Goal: Transaction & Acquisition: Purchase product/service

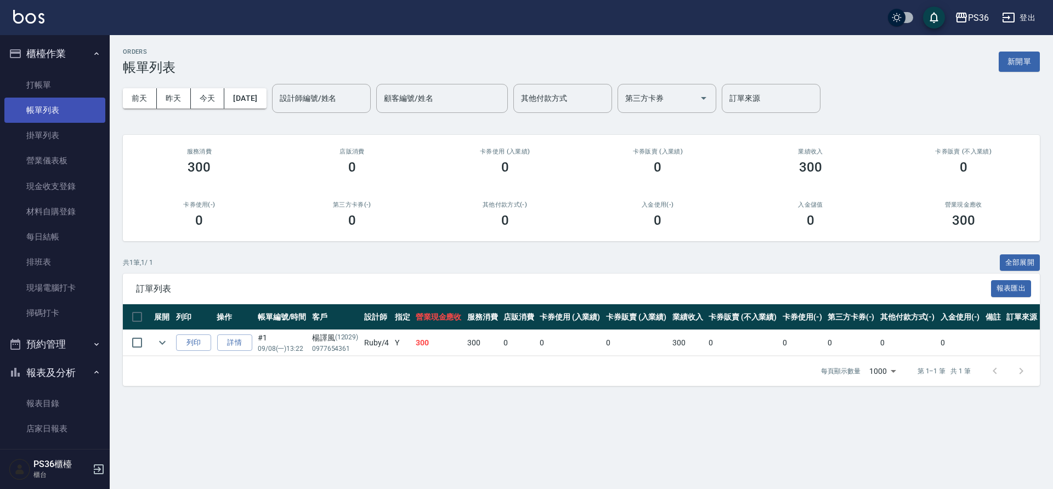
click at [69, 98] on link "帳單列表" at bounding box center [54, 110] width 101 height 25
click at [55, 77] on link "打帳單" at bounding box center [54, 84] width 101 height 25
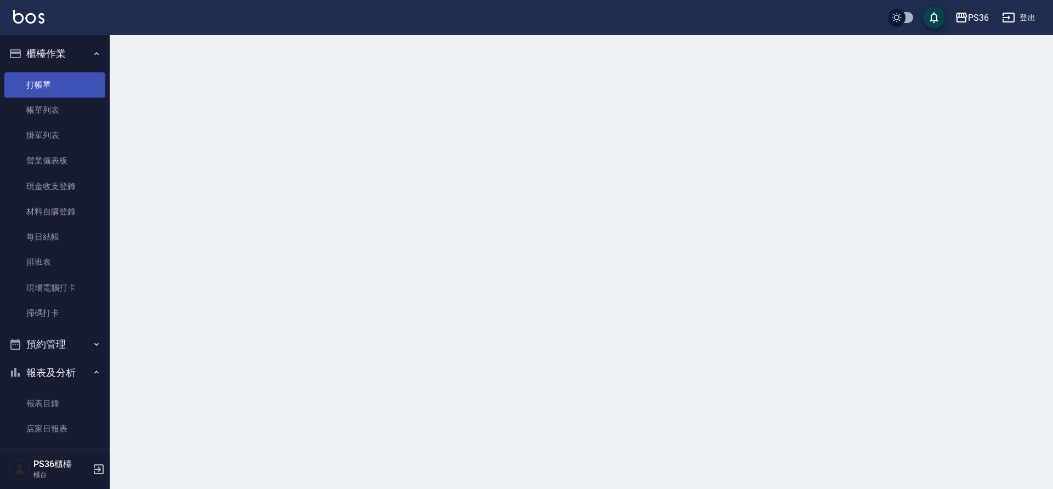
click at [54, 122] on link "帳單列表" at bounding box center [54, 110] width 101 height 25
click at [44, 82] on link "打帳單" at bounding box center [54, 84] width 101 height 25
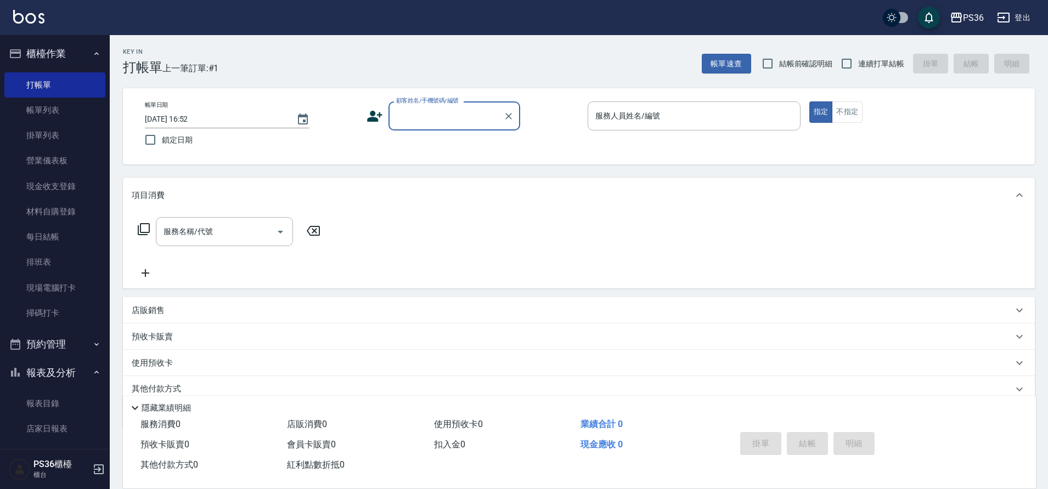
click at [370, 117] on icon at bounding box center [374, 116] width 15 height 11
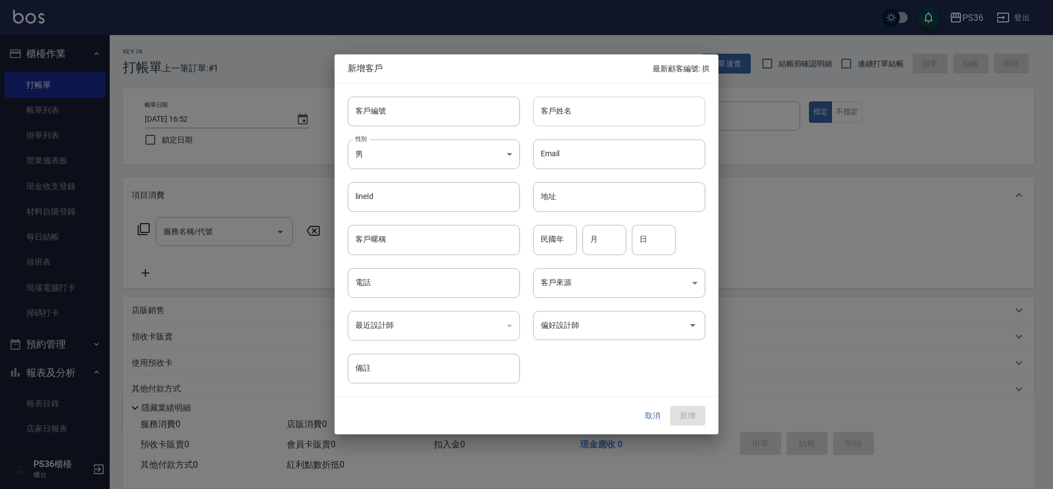
click at [583, 105] on input "客戶姓名" at bounding box center [619, 112] width 172 height 30
type input "將"
click at [534, 74] on span "新增客戶" at bounding box center [500, 68] width 305 height 11
click at [577, 108] on input "江" at bounding box center [619, 112] width 172 height 30
type input "[PERSON_NAME]"
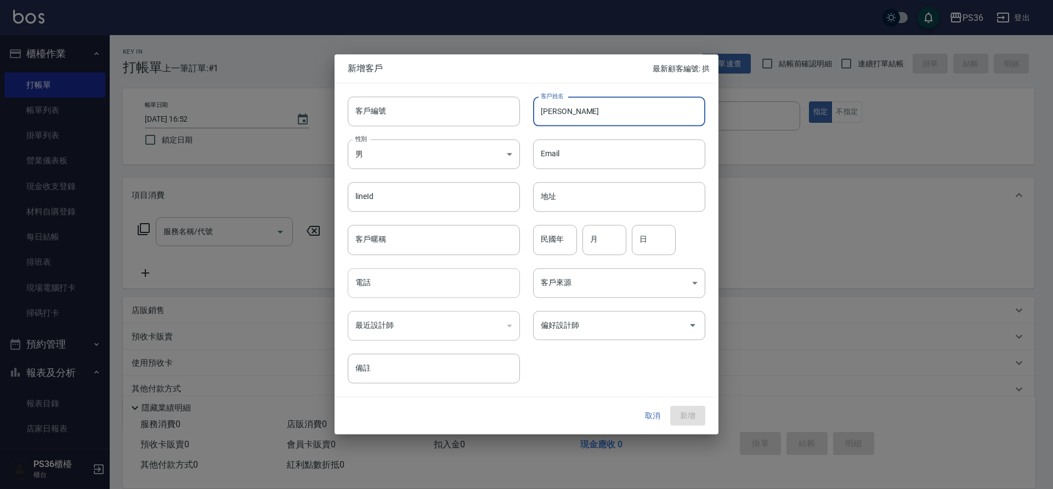
click at [433, 287] on input "電話" at bounding box center [434, 283] width 172 height 30
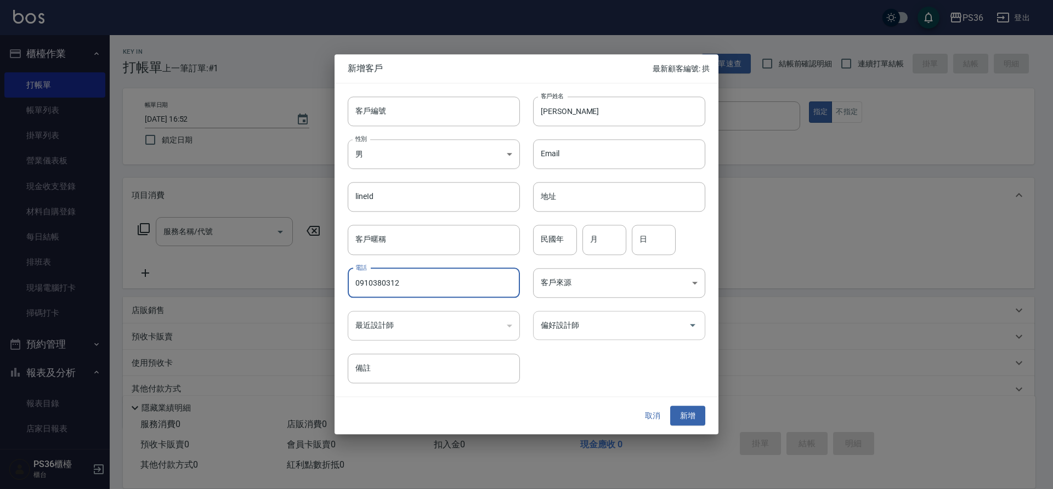
type input "0910380312"
click at [603, 334] on input "偏好設計師" at bounding box center [611, 325] width 146 height 19
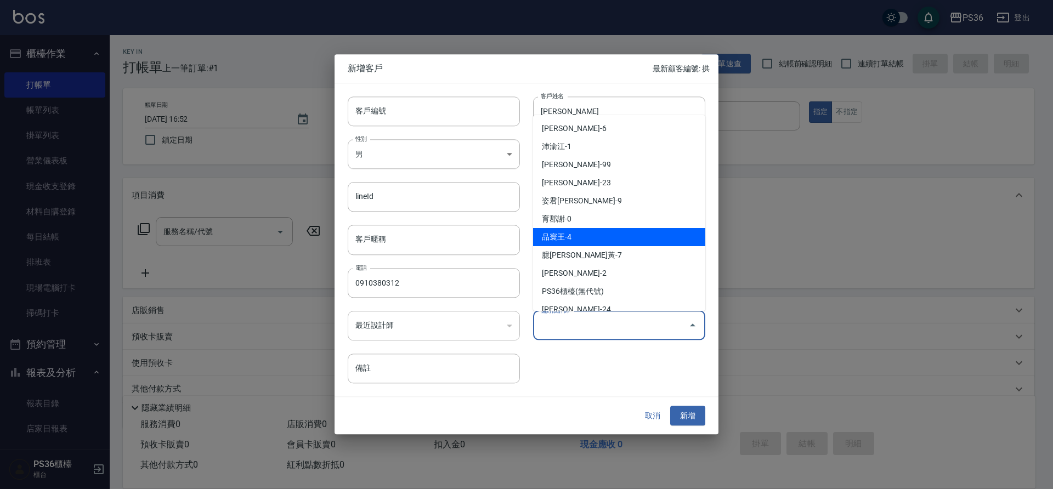
click at [580, 238] on li "品寰王-4" at bounding box center [619, 237] width 172 height 18
type input "品寰王"
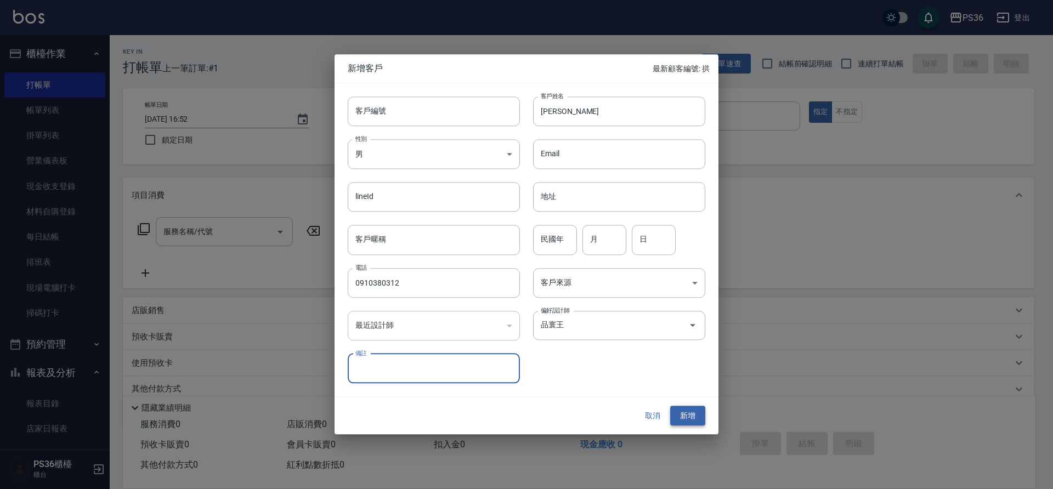
click at [674, 419] on button "新增" at bounding box center [687, 416] width 35 height 20
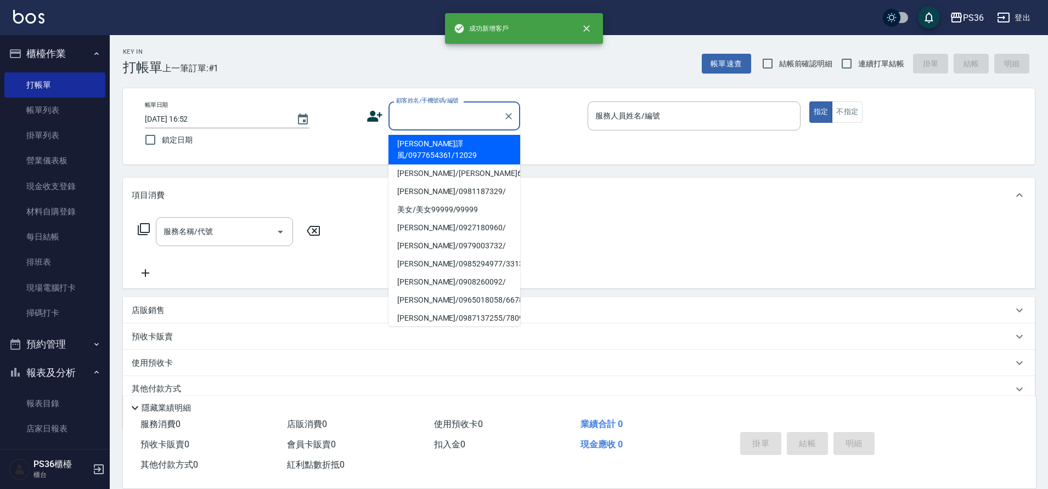
click at [481, 122] on input "顧客姓名/手機號碼/編號" at bounding box center [445, 115] width 105 height 19
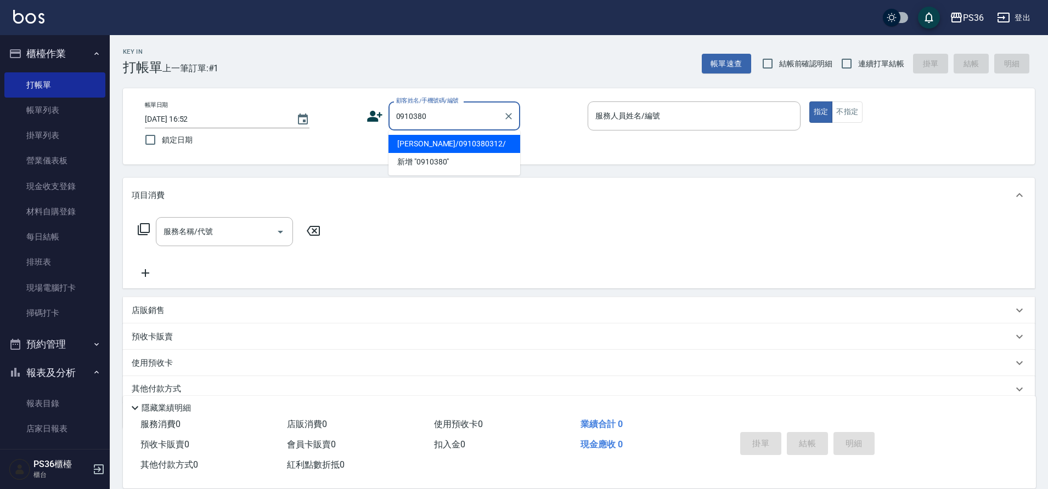
click at [446, 142] on li "[PERSON_NAME]/0910380312/" at bounding box center [454, 144] width 132 height 18
type input "[PERSON_NAME]/0910380312/"
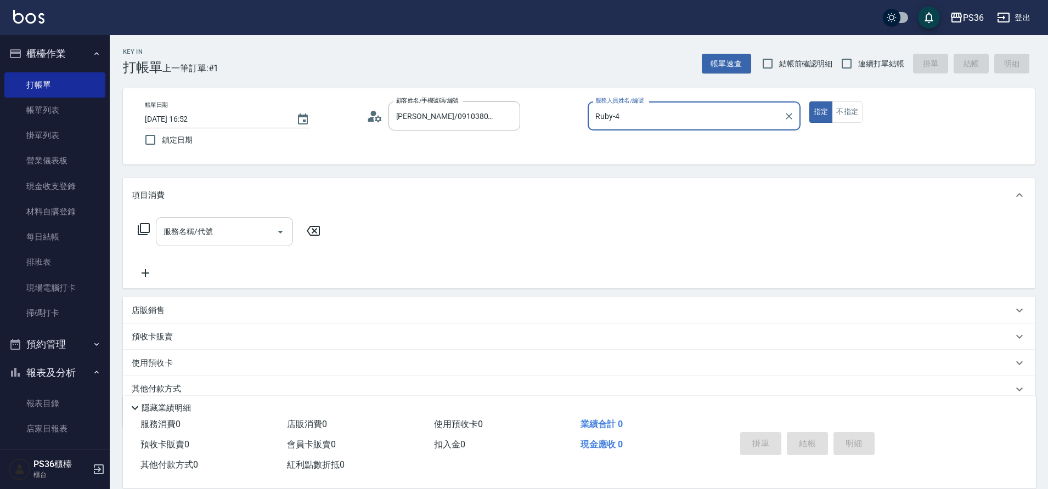
type input "Ruby-4"
click at [219, 231] on input "服務名稱/代號" at bounding box center [216, 231] width 111 height 19
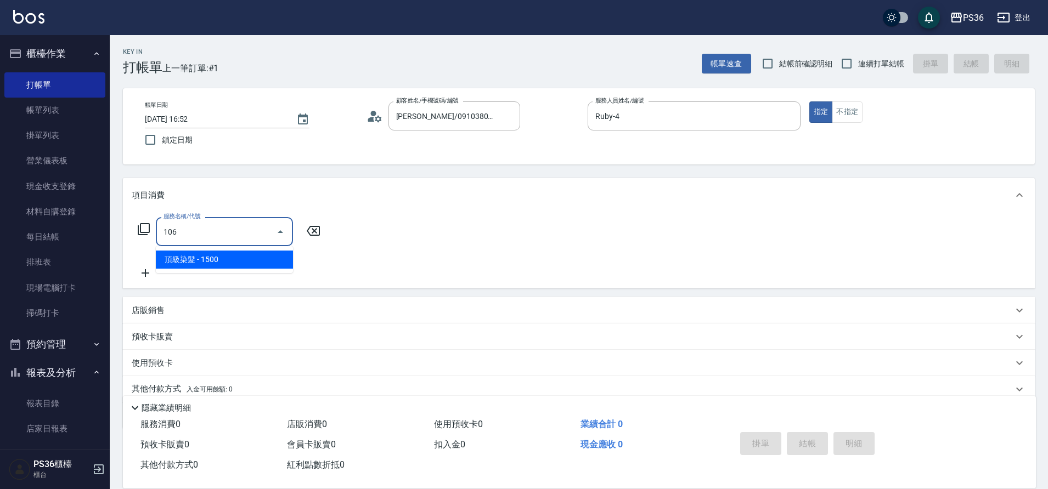
type input "頂級染髮(106)"
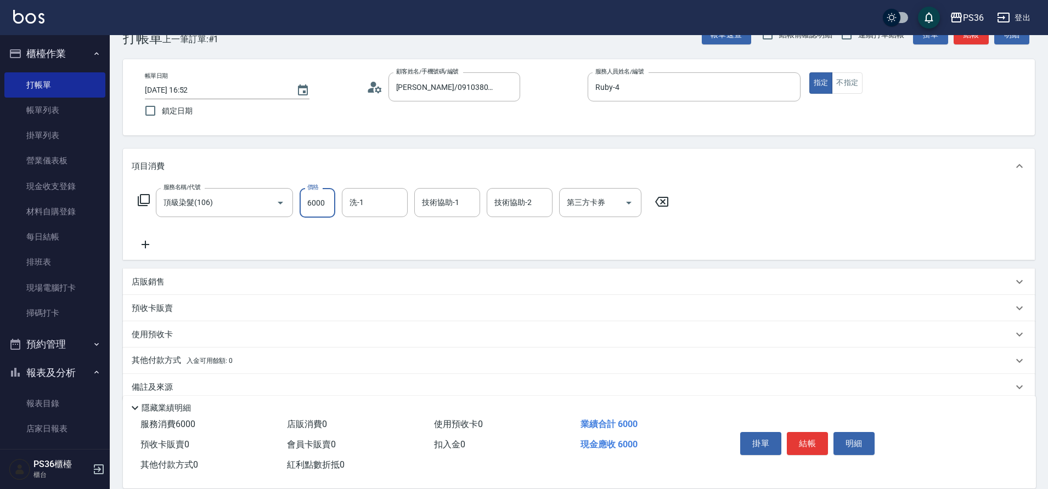
scroll to position [46, 0]
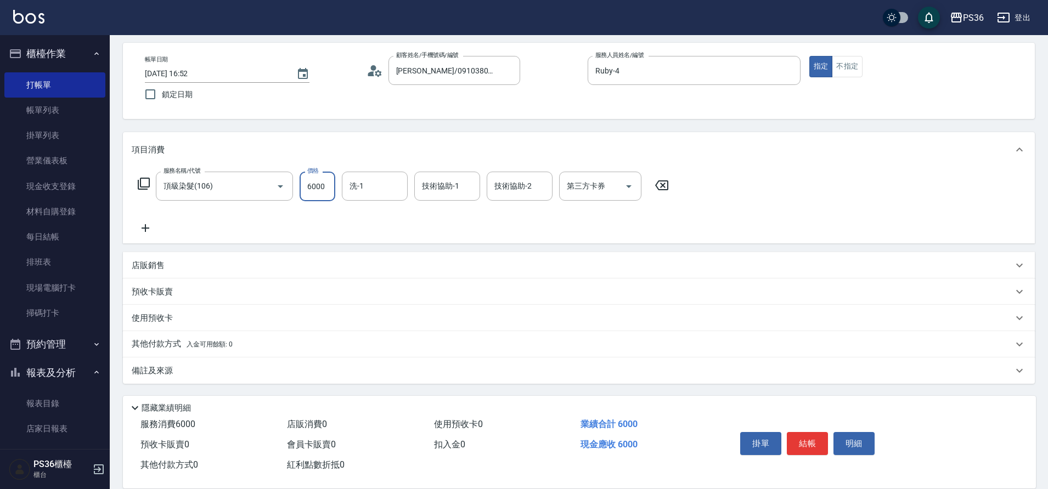
type input "6000"
click at [171, 351] on div "其他付款方式 入金可用餘額: 0" at bounding box center [579, 344] width 912 height 26
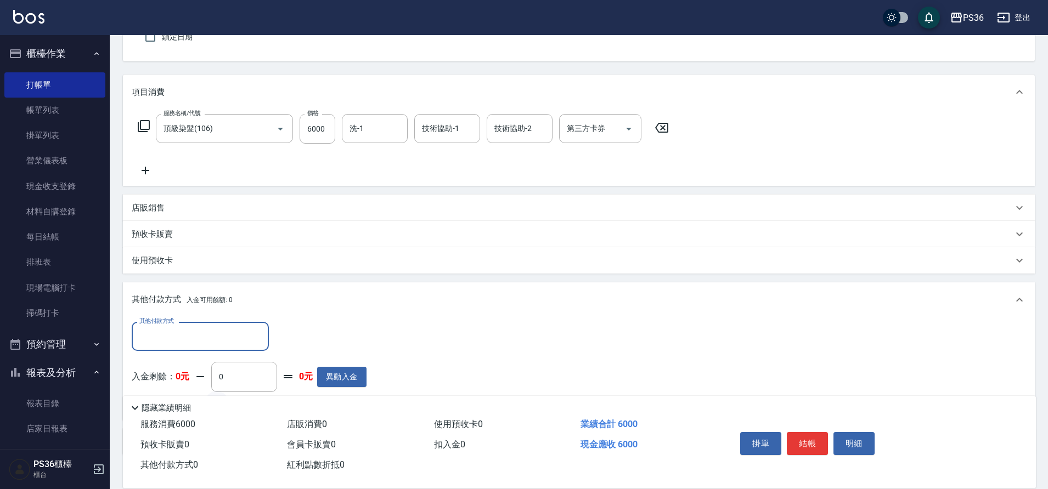
scroll to position [155, 0]
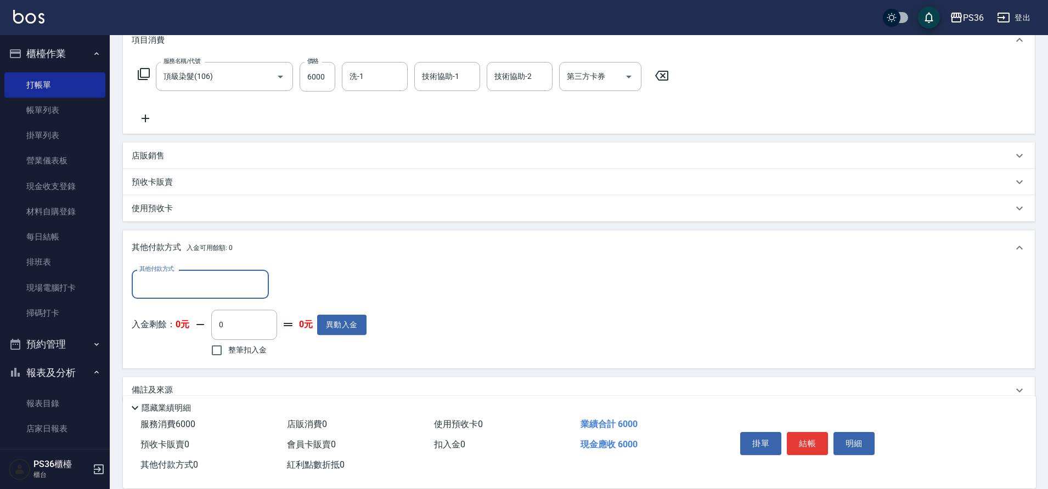
click at [208, 293] on input "其他付款方式" at bounding box center [200, 284] width 127 height 19
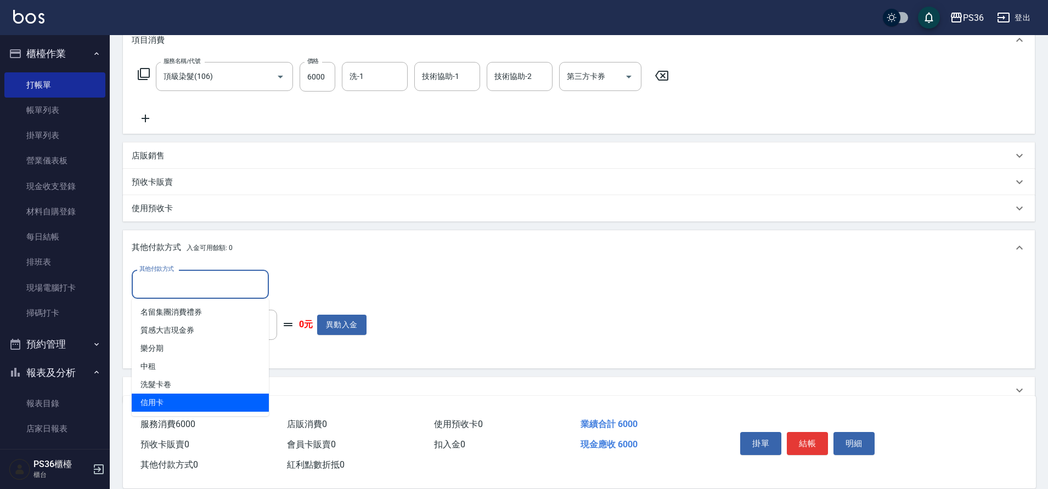
click at [156, 410] on span "信用卡" at bounding box center [200, 403] width 137 height 18
type input "信用卡"
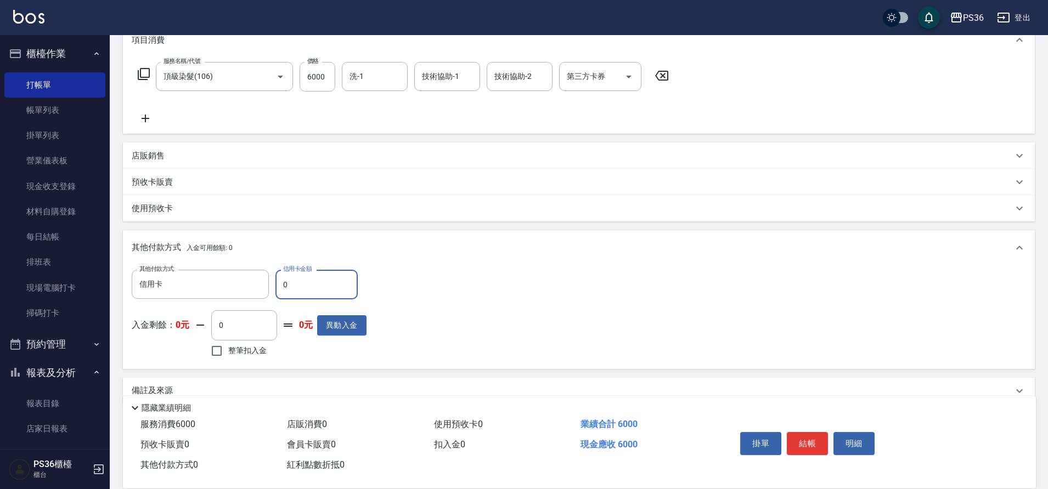
drag, startPoint x: 302, startPoint y: 278, endPoint x: 224, endPoint y: 254, distance: 81.4
click at [226, 256] on div "其他付款方式 入金可用餘額: 0 其他付款方式 信用卡 其他付款方式 信用卡金額 0 信用卡金額 入金剩餘： 0元 0 ​ 整筆扣入金 0元 異動入金" at bounding box center [579, 299] width 912 height 138
type input "6000"
click at [817, 441] on button "結帳" at bounding box center [807, 443] width 41 height 23
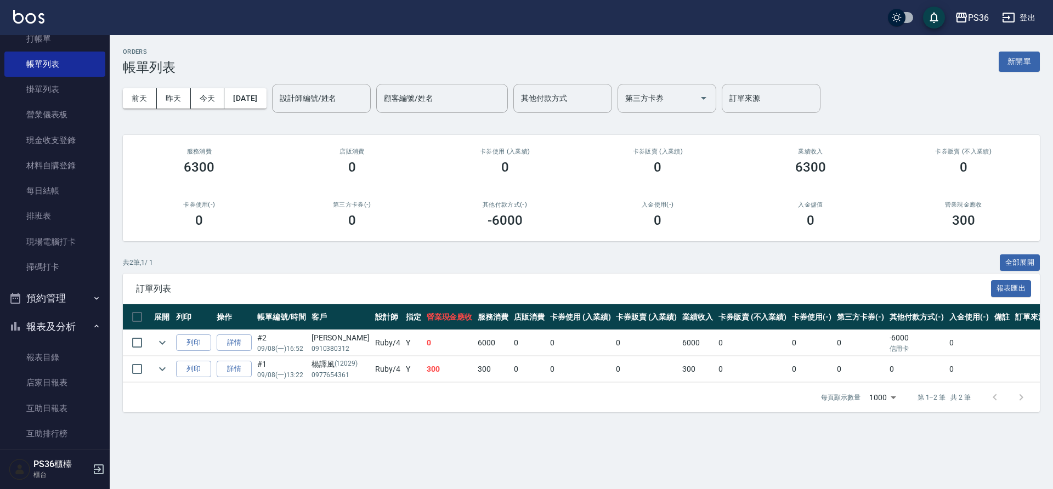
scroll to position [274, 0]
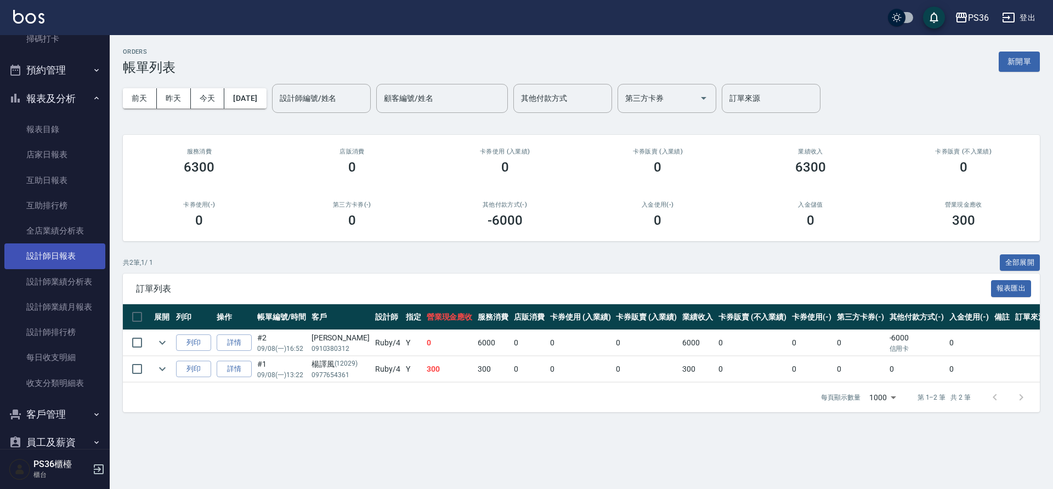
click at [56, 258] on link "設計師日報表" at bounding box center [54, 256] width 101 height 25
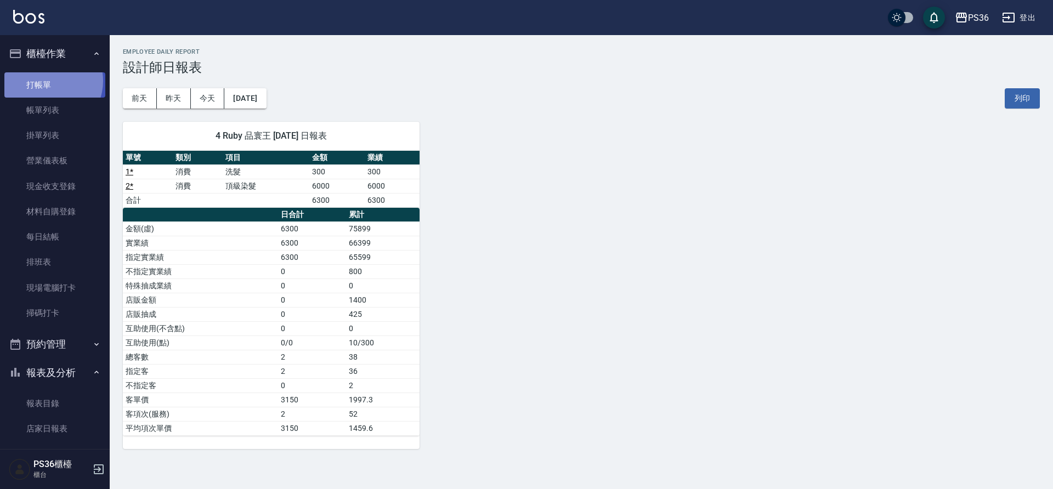
click at [46, 81] on link "打帳單" at bounding box center [54, 84] width 101 height 25
